Goal: Find specific page/section

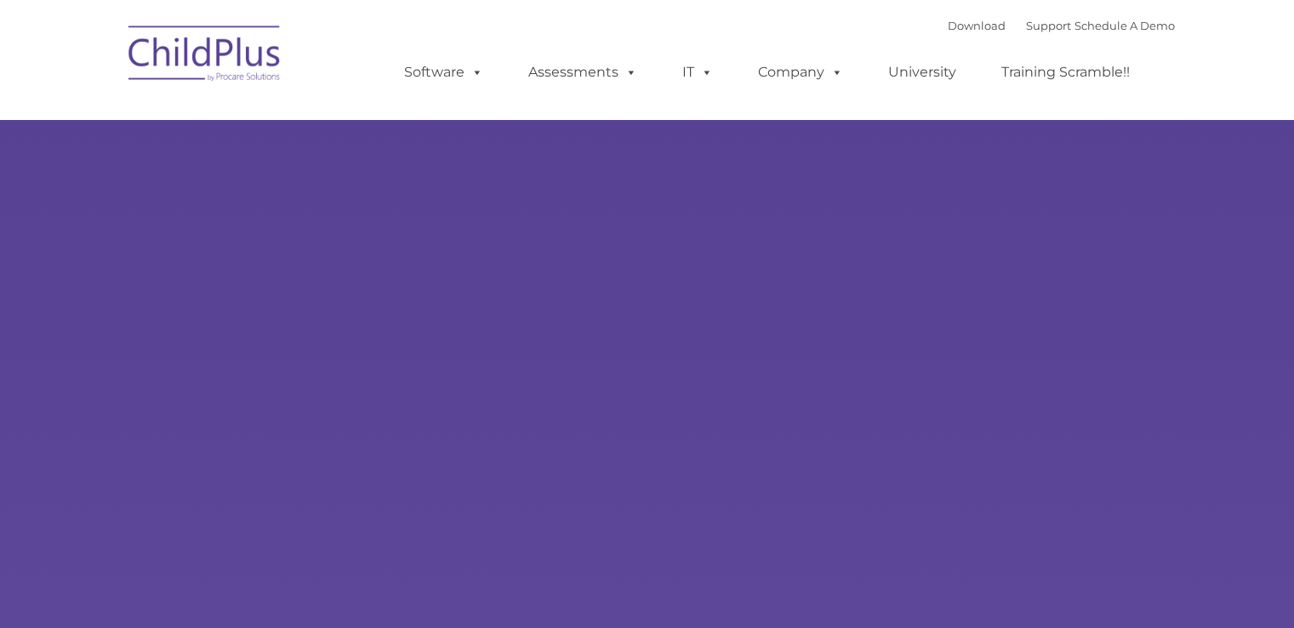
type input ""
select select "MEDIUM"
type input ""
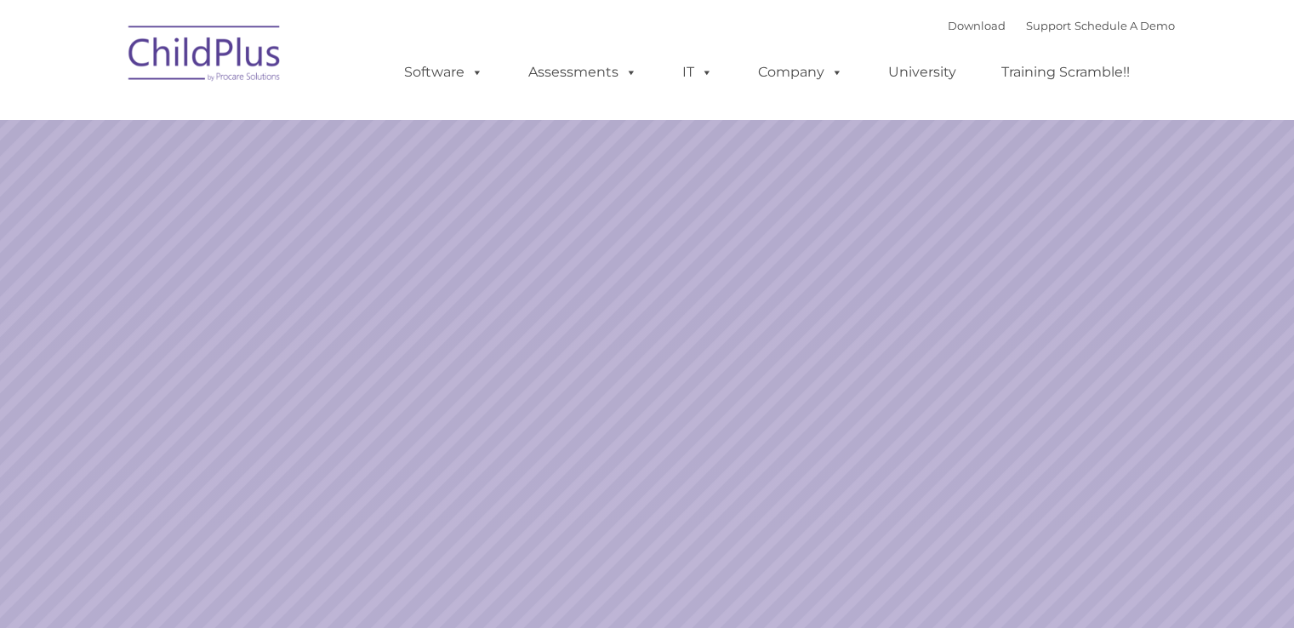
select select "MEDIUM"
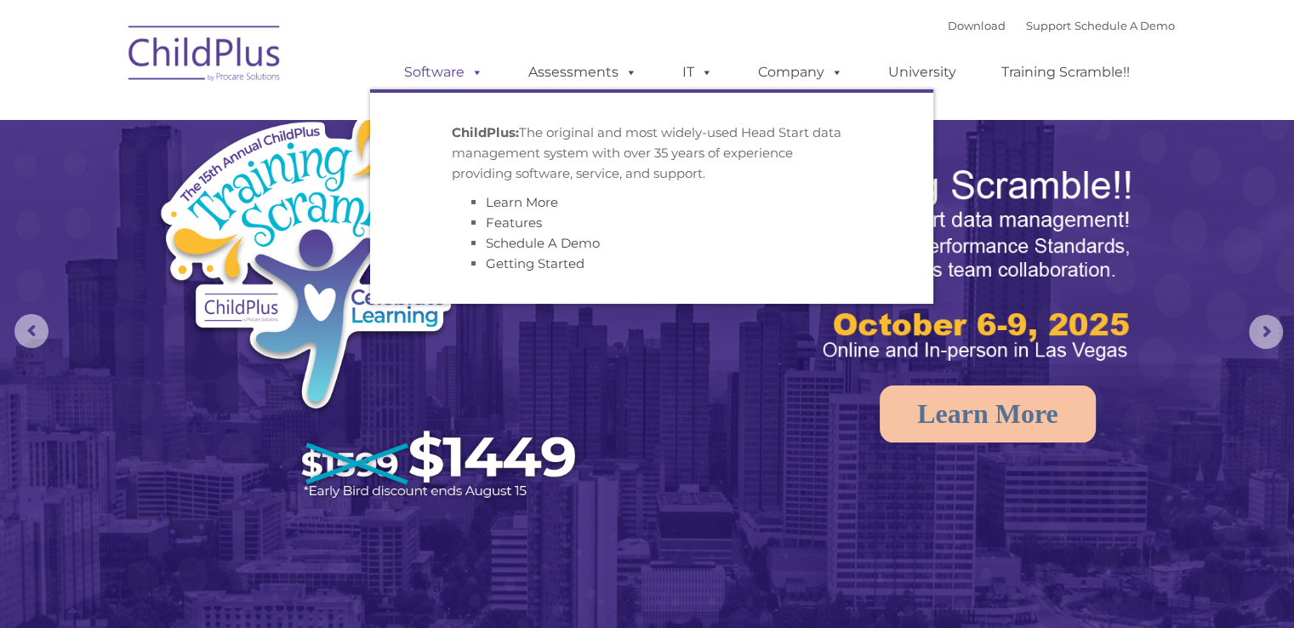
click at [471, 70] on span at bounding box center [474, 72] width 19 height 16
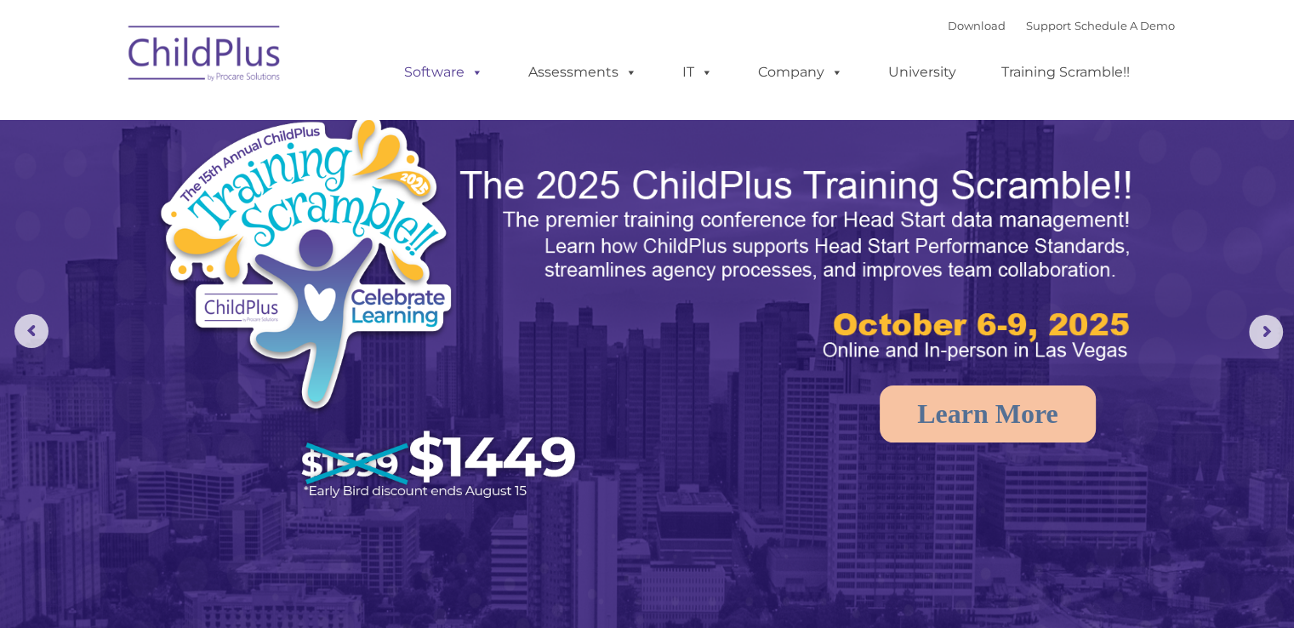
click at [471, 70] on span at bounding box center [474, 72] width 19 height 16
